Goal: Task Accomplishment & Management: Use online tool/utility

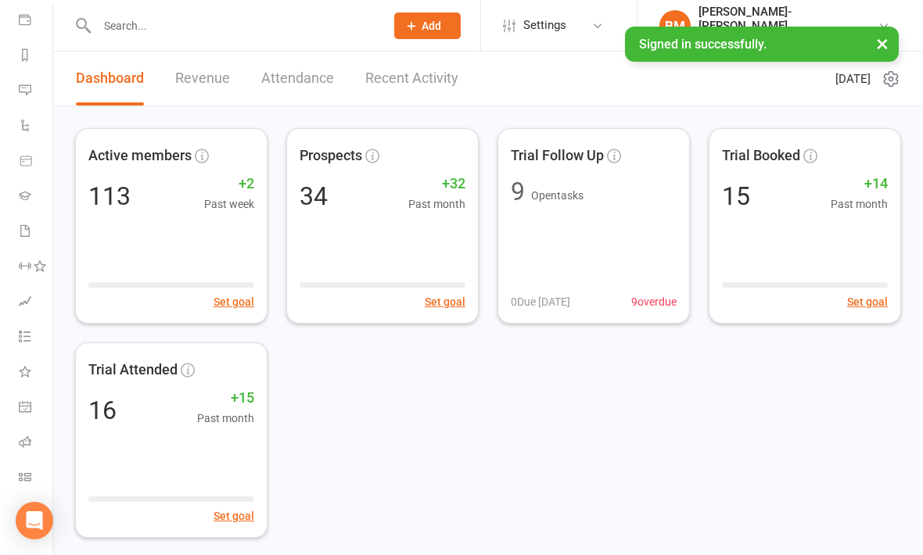
scroll to position [181, 0]
click at [20, 485] on link "Class check-in" at bounding box center [36, 478] width 35 height 35
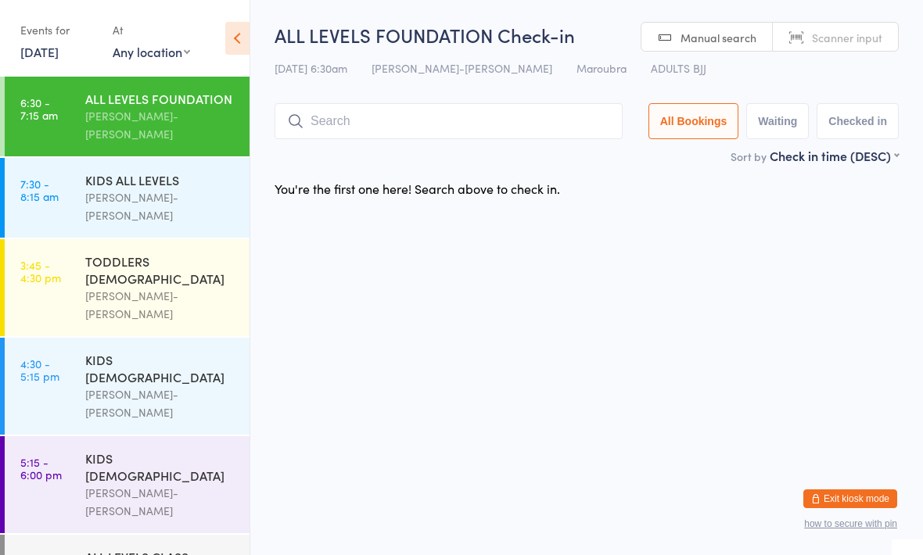
click at [453, 133] on input "search" at bounding box center [448, 121] width 348 height 36
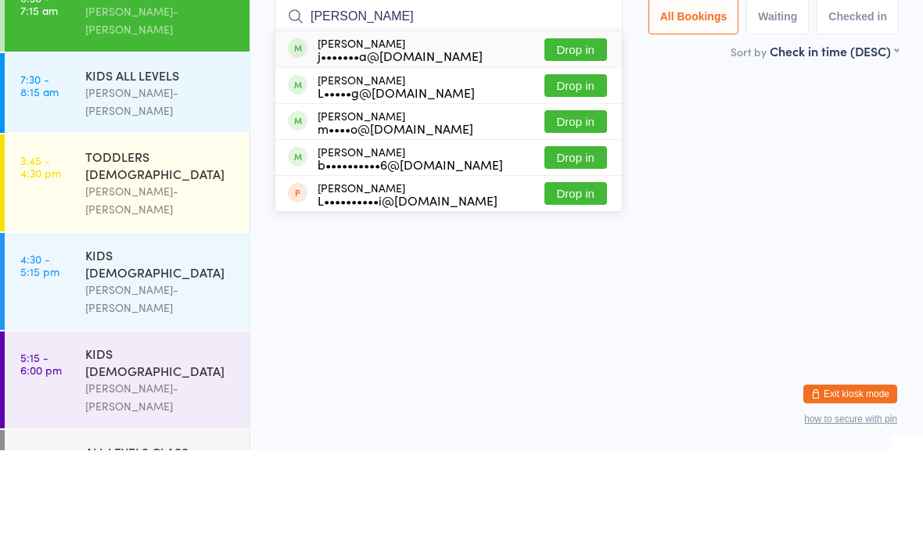
type input "[PERSON_NAME]"
click at [565, 215] on button "Drop in" at bounding box center [575, 226] width 63 height 23
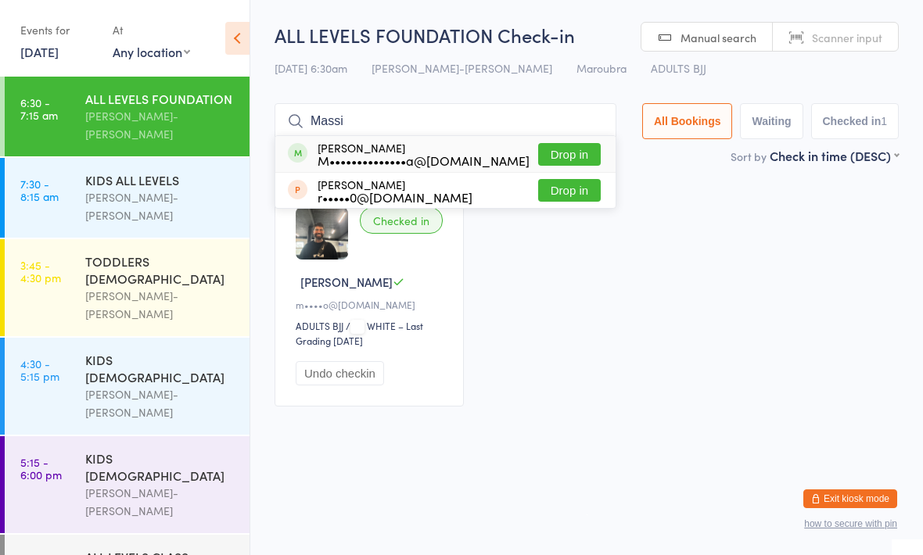
type input "Massi"
click at [574, 153] on button "Drop in" at bounding box center [569, 154] width 63 height 23
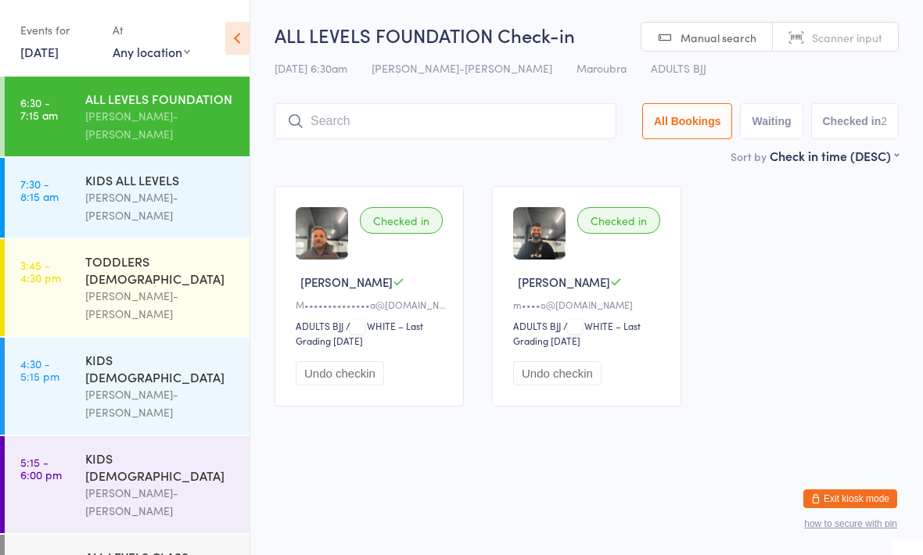
click at [356, 125] on input "search" at bounding box center [445, 121] width 342 height 36
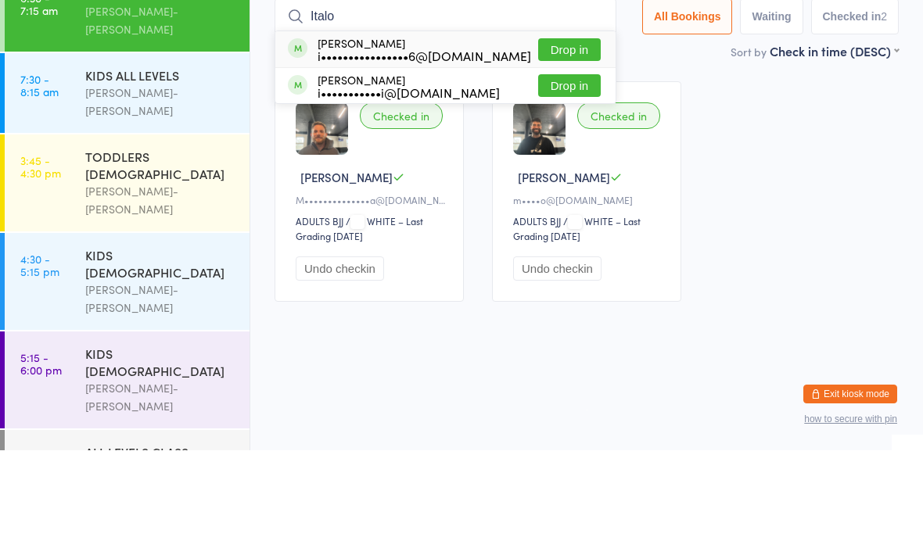
type input "Italo"
click at [571, 179] on button "Drop in" at bounding box center [569, 190] width 63 height 23
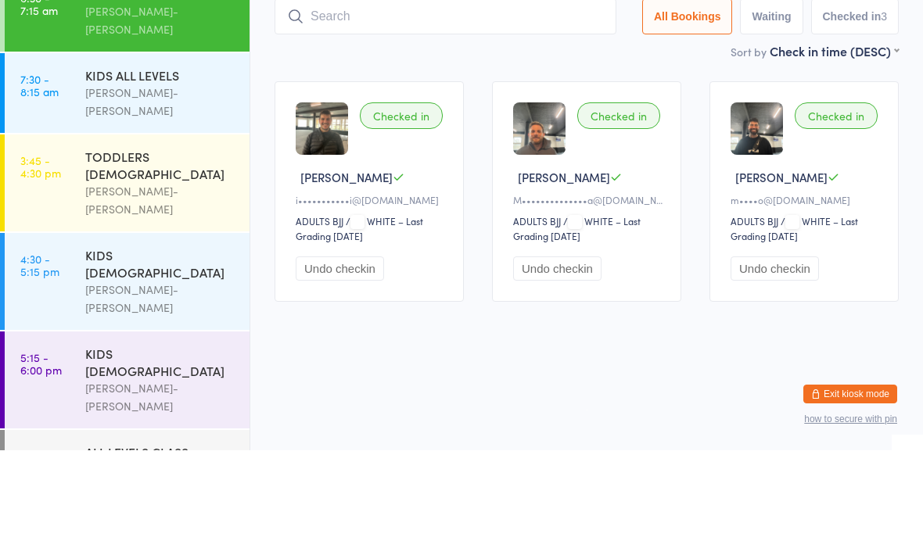
click at [902, 187] on div "Checked in Italo L i•••••••••••i@gmail.com ADULTS BJJ ADULTS BJJ / WHITE – Last…" at bounding box center [586, 296] width 652 height 249
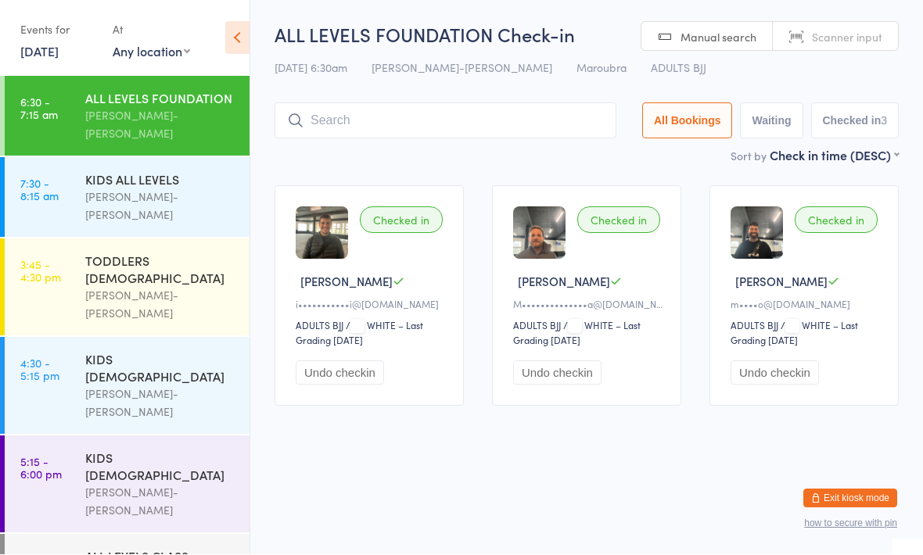
click at [357, 126] on input "search" at bounding box center [445, 121] width 342 height 36
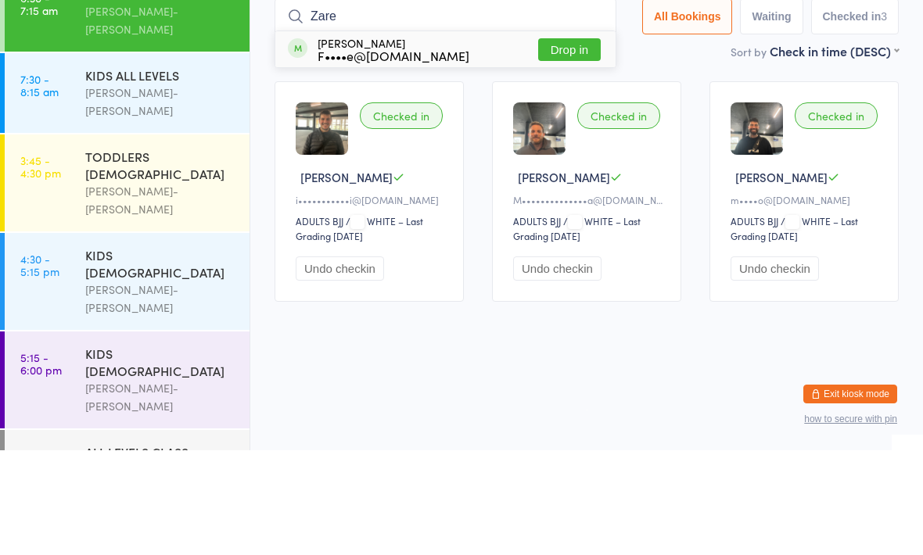
type input "Zare"
click at [565, 143] on button "Drop in" at bounding box center [569, 154] width 63 height 23
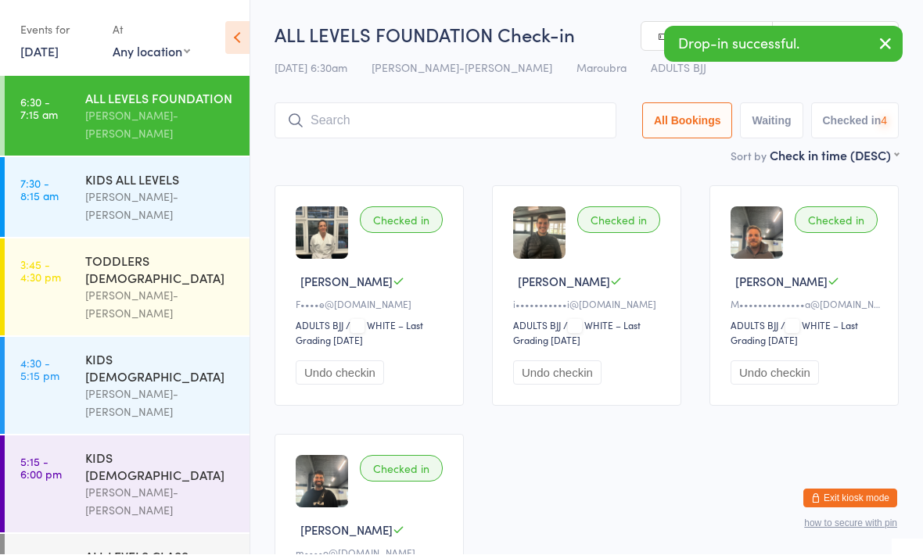
scroll to position [1, 0]
